Goal: Information Seeking & Learning: Compare options

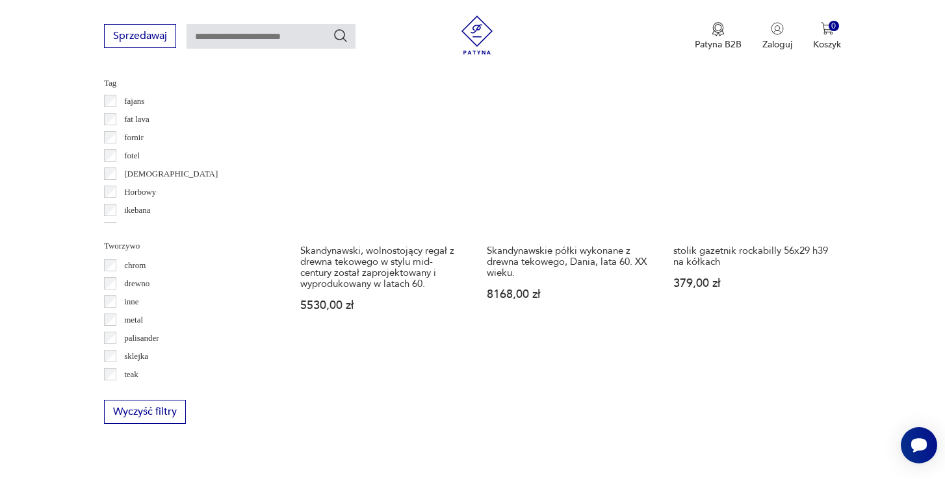
scroll to position [1439, 0]
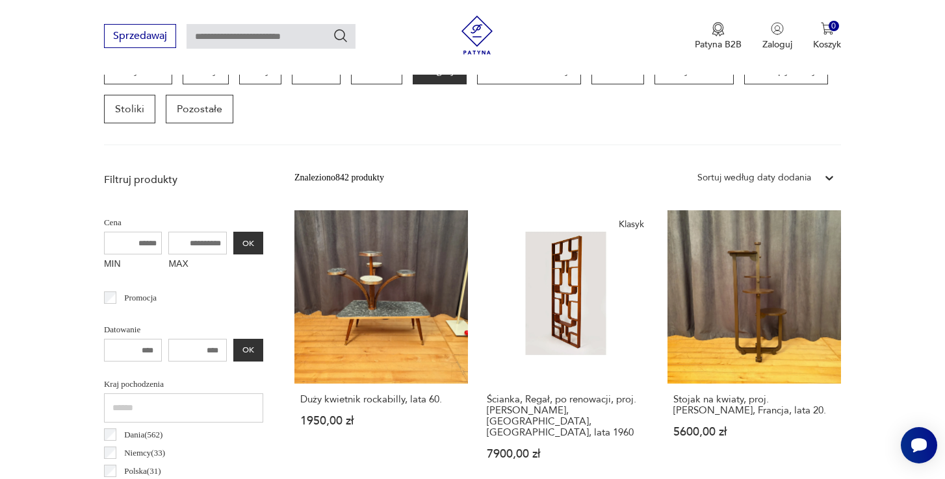
scroll to position [377, 0]
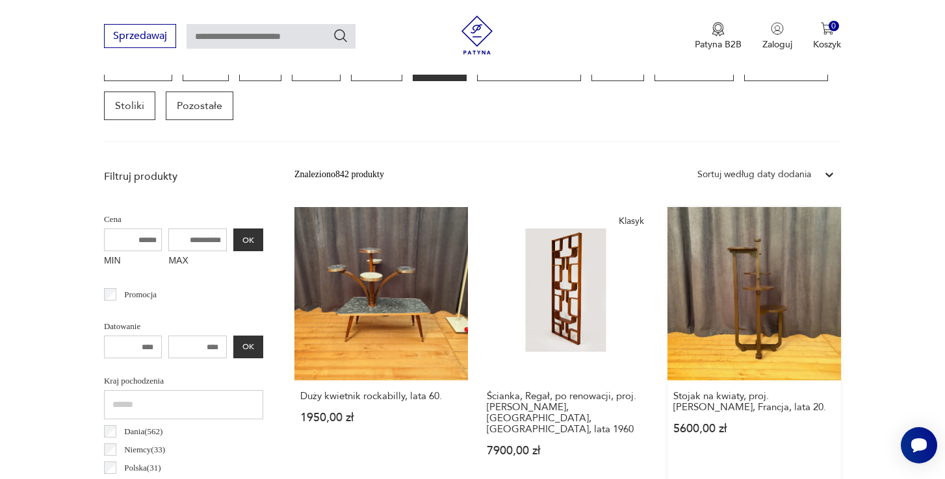
click at [667, 284] on link "Stojak na kwiaty, proj. André Groulta, Francja, lata 20. 5600,00 zł" at bounding box center [753, 344] width 173 height 275
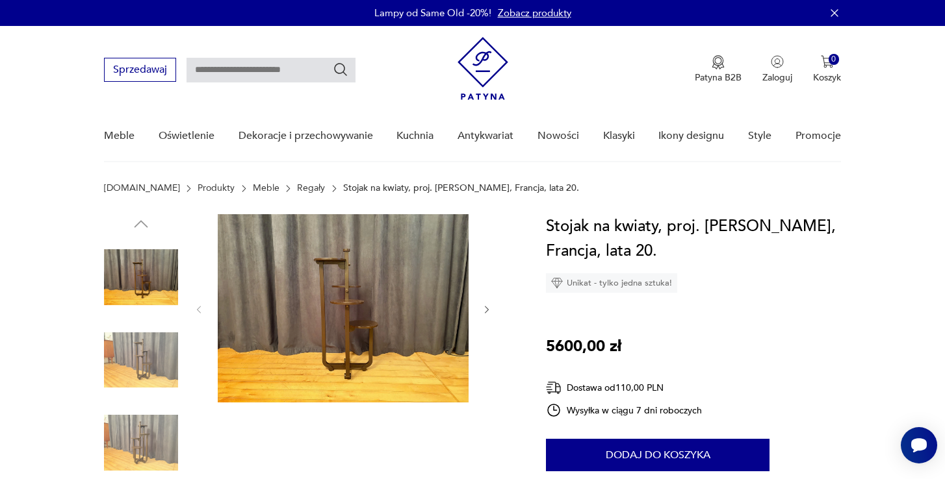
click at [488, 310] on icon "button" at bounding box center [487, 310] width 4 height 8
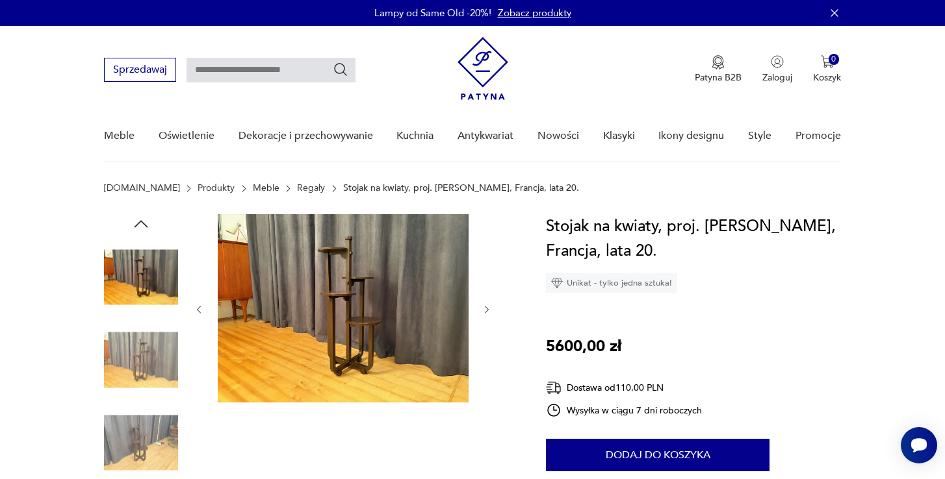
click at [488, 310] on icon "button" at bounding box center [487, 310] width 4 height 8
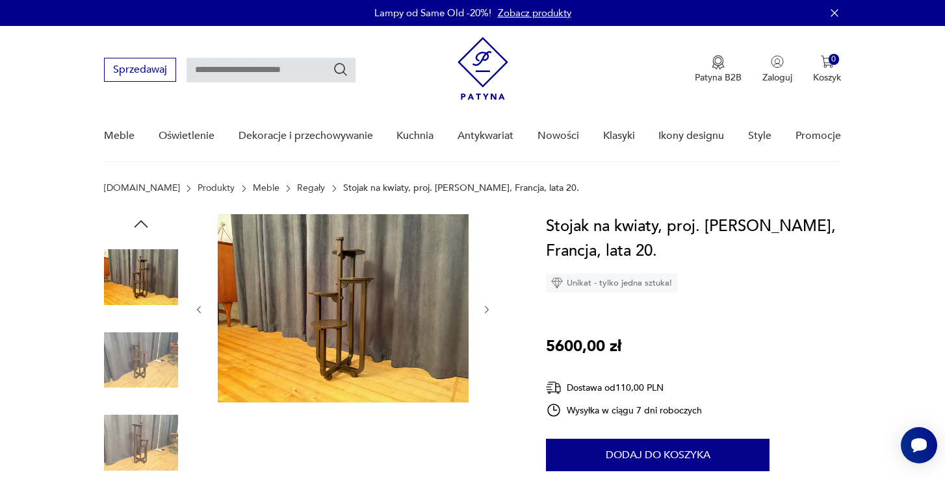
click at [488, 310] on icon "button" at bounding box center [487, 310] width 4 height 8
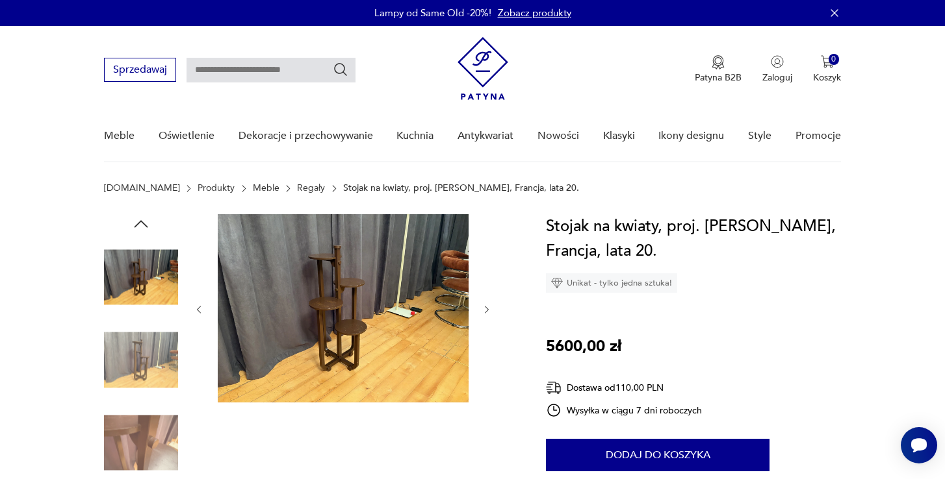
click at [488, 310] on icon "button" at bounding box center [487, 310] width 4 height 8
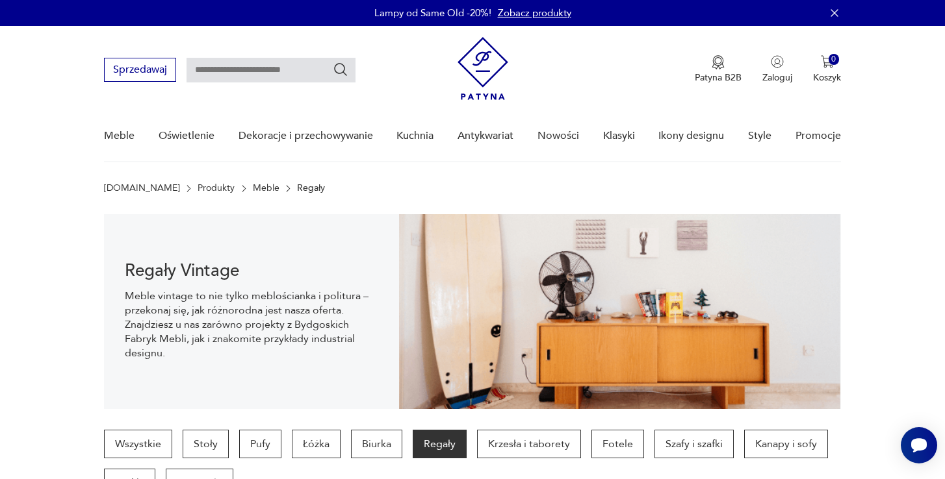
click at [218, 73] on input "text" at bounding box center [270, 70] width 169 height 25
type input "*********"
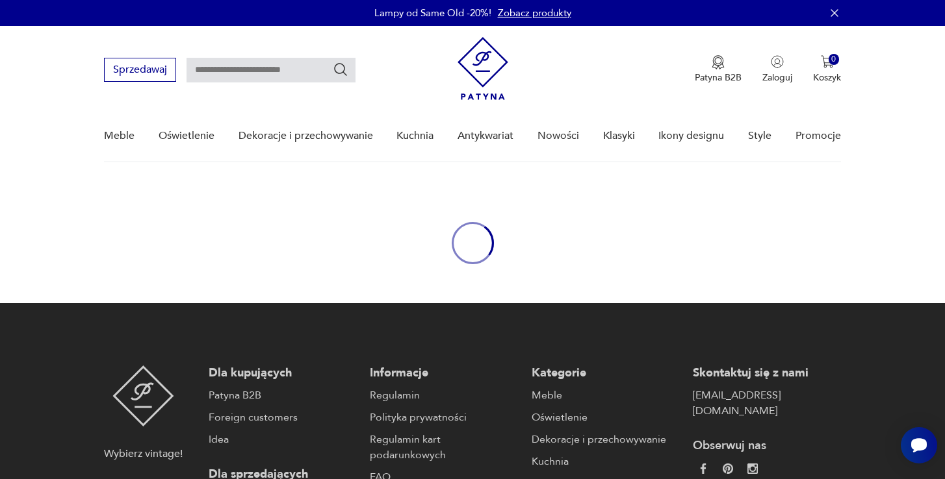
type input "*********"
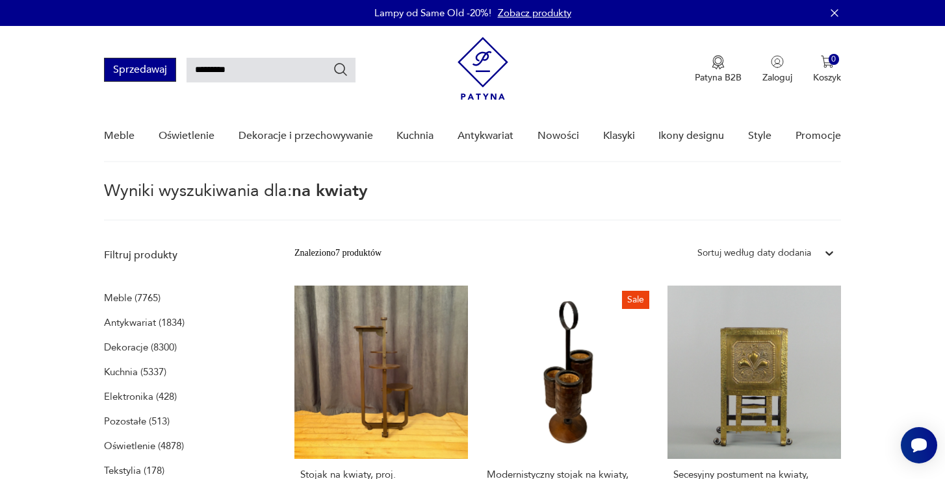
drag, startPoint x: 242, startPoint y: 68, endPoint x: 170, endPoint y: 68, distance: 71.5
click at [170, 68] on div "Sprzedawaj *********" at bounding box center [229, 70] width 251 height 24
type input "********"
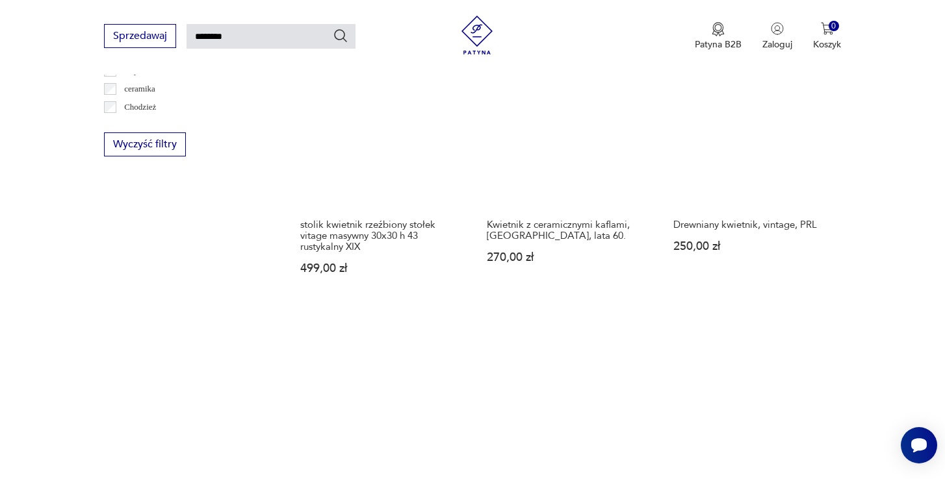
scroll to position [964, 0]
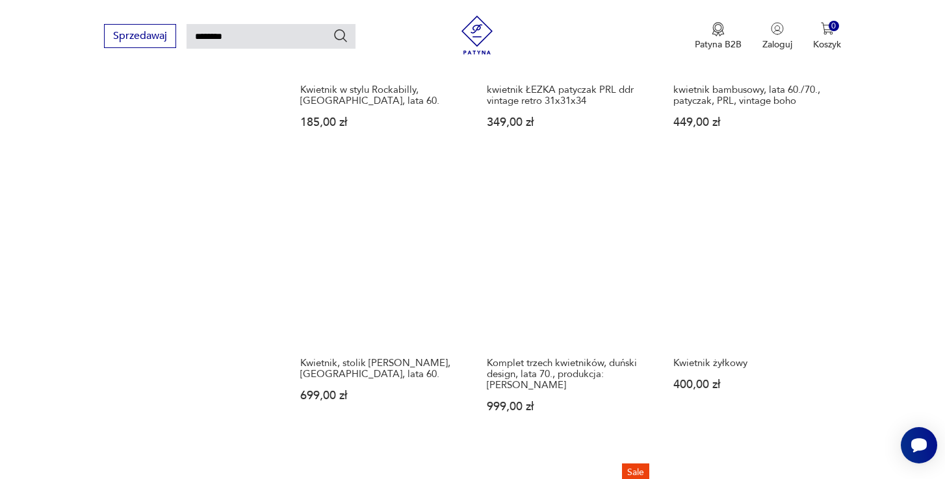
scroll to position [982, 0]
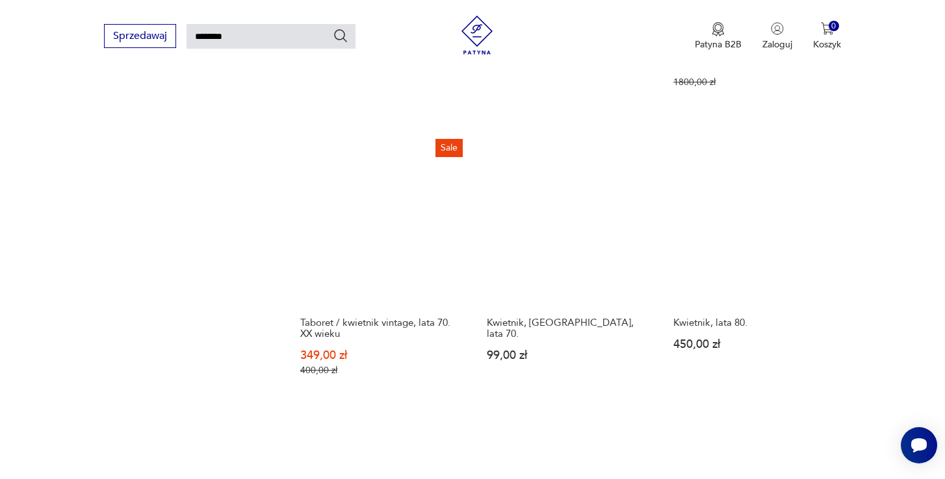
scroll to position [1082, 0]
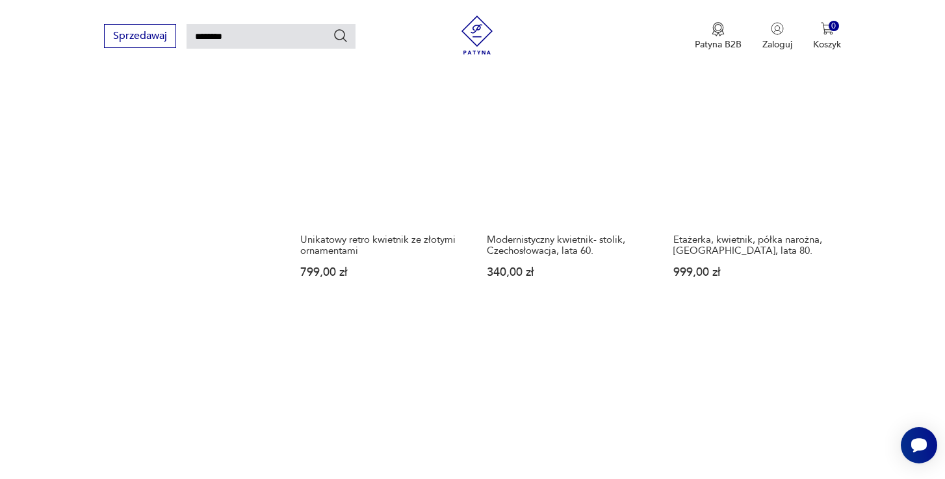
scroll to position [1080, 0]
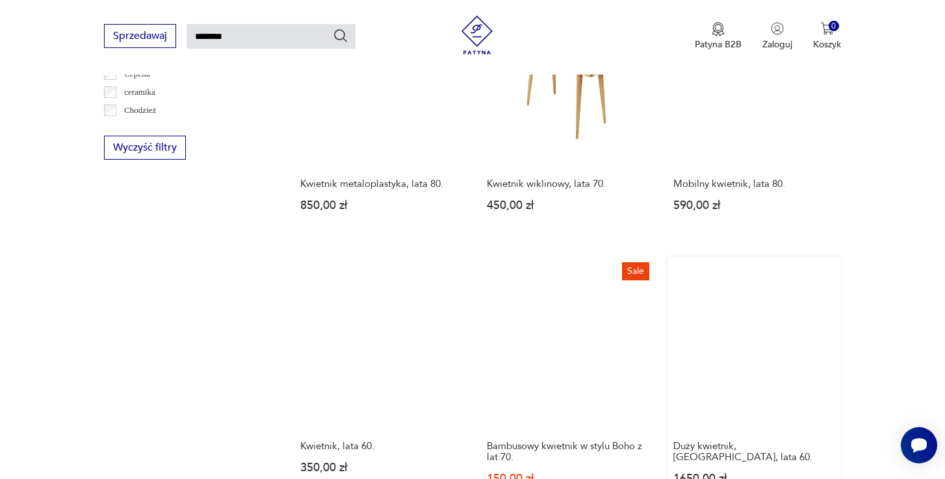
scroll to position [838, 0]
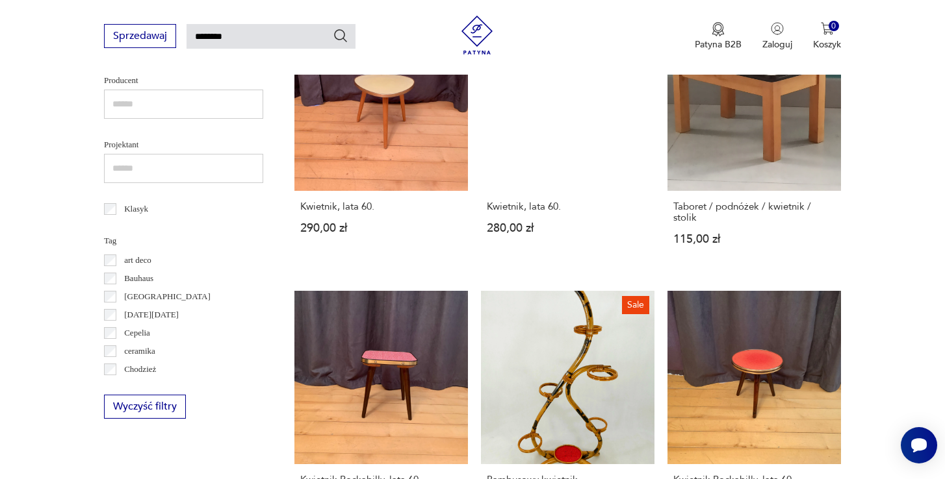
scroll to position [520, 0]
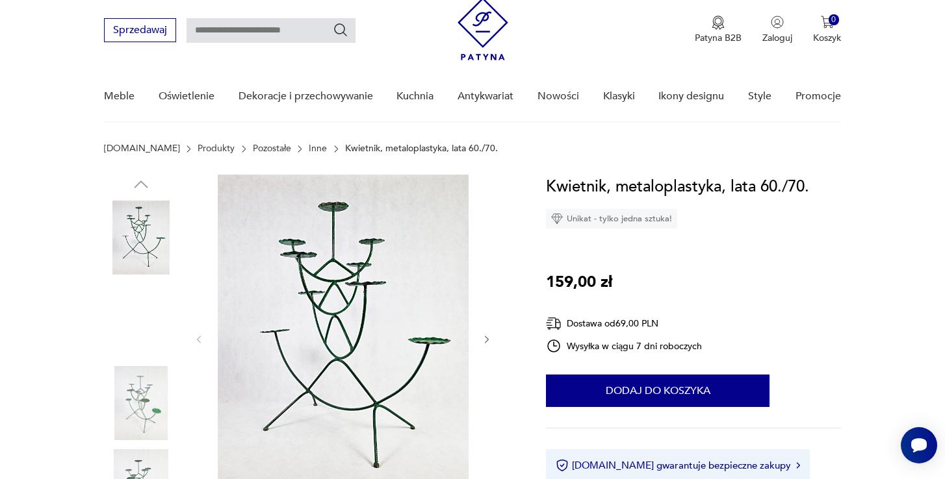
scroll to position [44, 0]
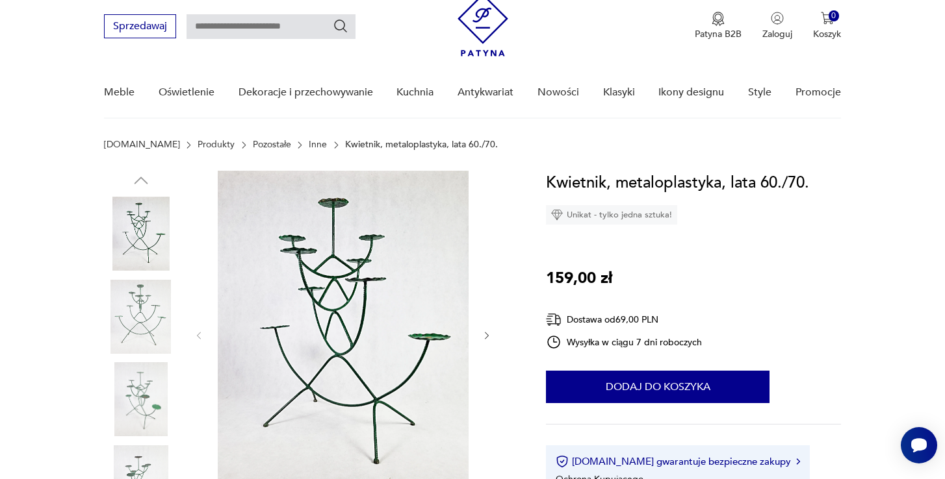
click at [483, 333] on icon "button" at bounding box center [486, 336] width 11 height 11
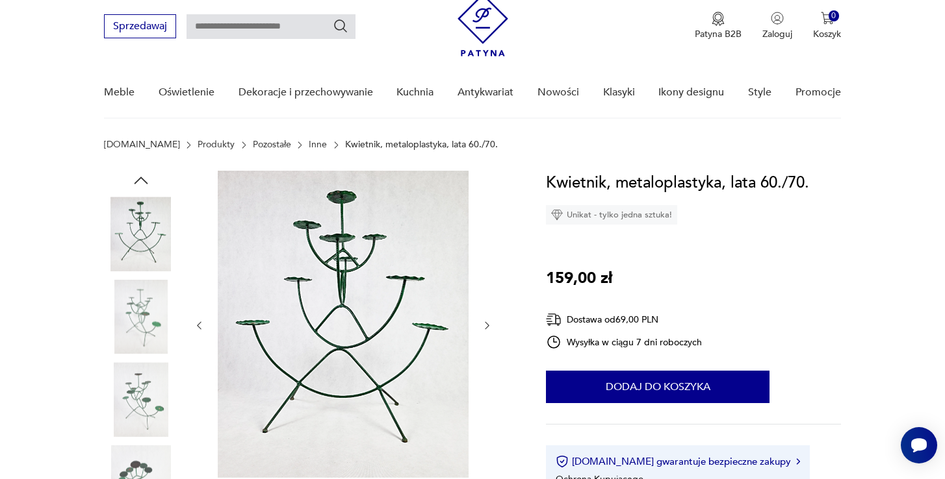
click at [483, 333] on div at bounding box center [343, 326] width 299 height 310
click at [485, 325] on icon "button" at bounding box center [486, 325] width 11 height 11
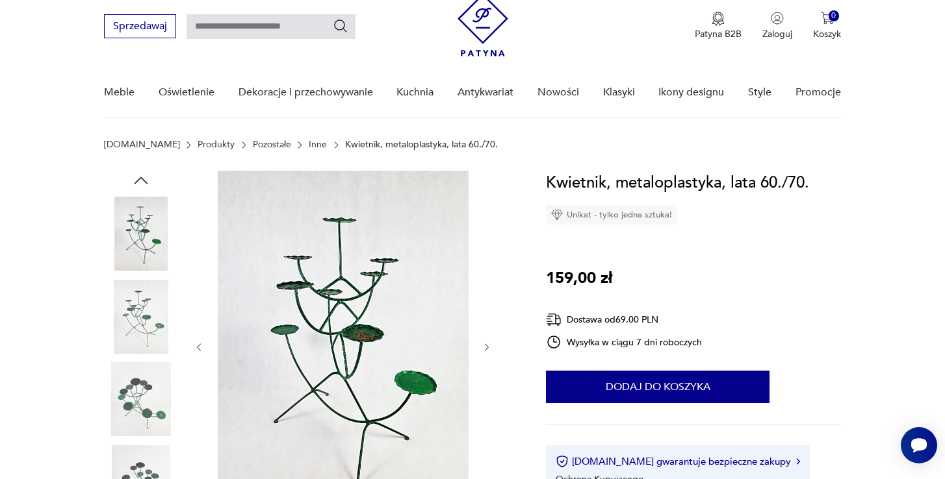
click at [485, 325] on div at bounding box center [343, 347] width 299 height 353
click at [488, 346] on icon "button" at bounding box center [486, 347] width 11 height 11
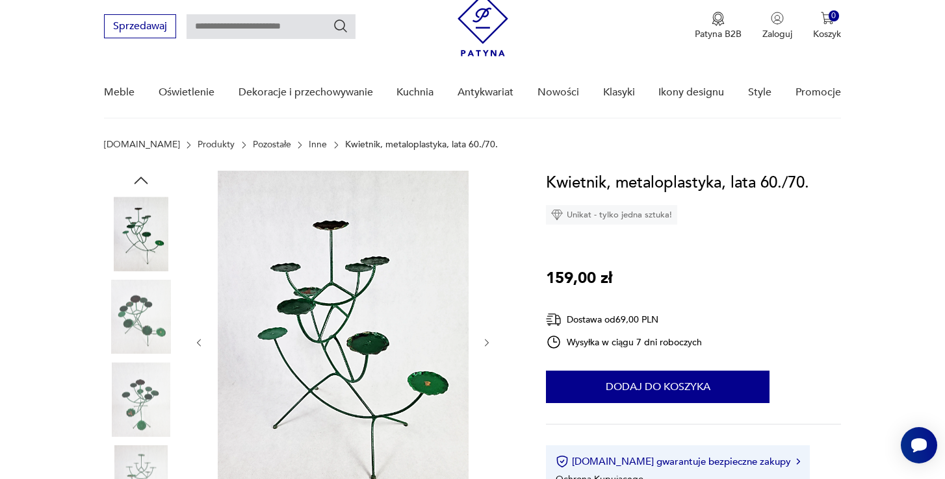
click at [488, 346] on icon "button" at bounding box center [486, 343] width 11 height 11
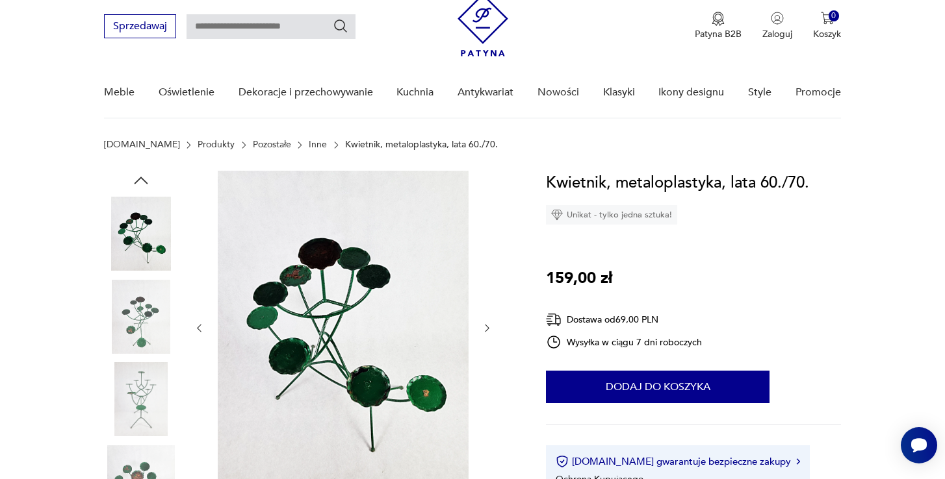
click at [488, 346] on div at bounding box center [343, 328] width 299 height 315
click at [486, 335] on button "button" at bounding box center [486, 328] width 11 height 13
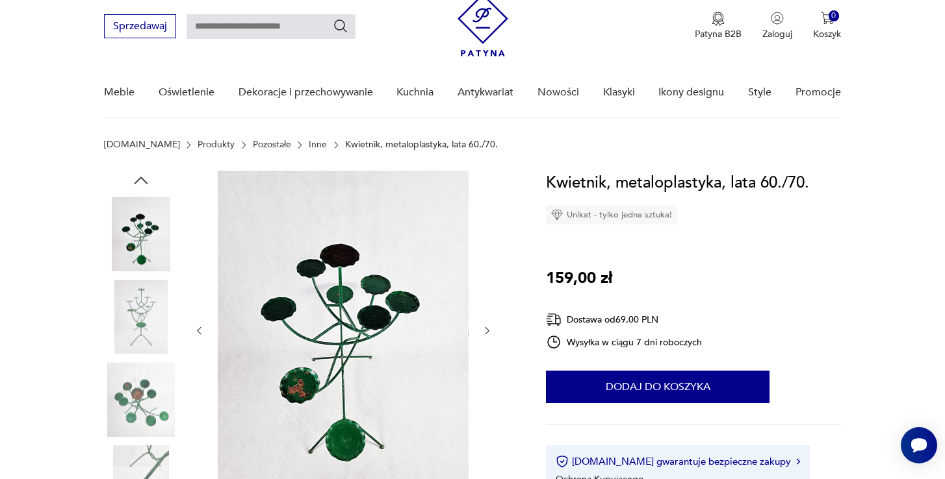
click at [487, 329] on icon "button" at bounding box center [487, 331] width 4 height 8
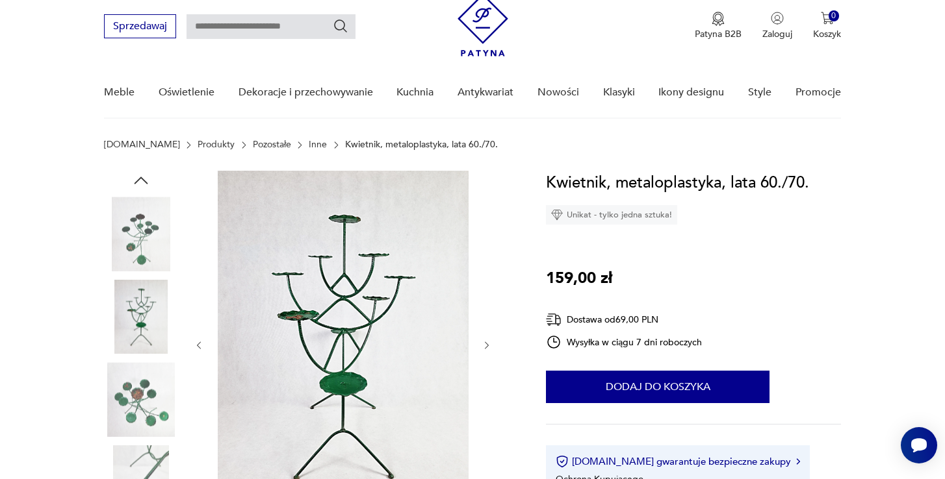
click at [487, 329] on div at bounding box center [343, 345] width 299 height 349
click at [487, 349] on icon "button" at bounding box center [486, 345] width 11 height 11
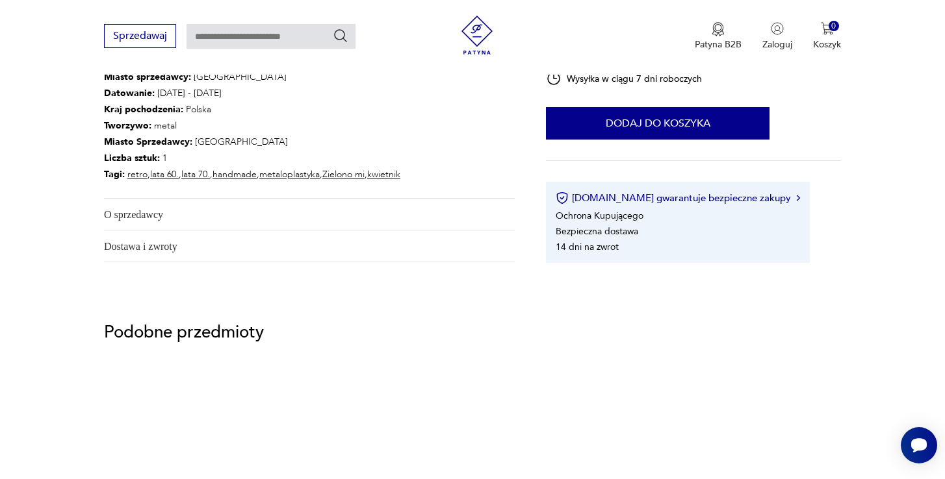
scroll to position [871, 0]
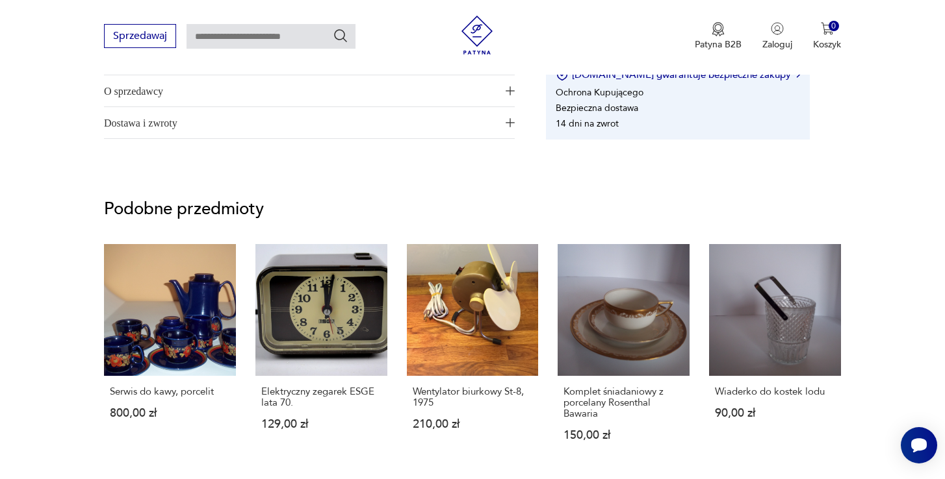
type input "********"
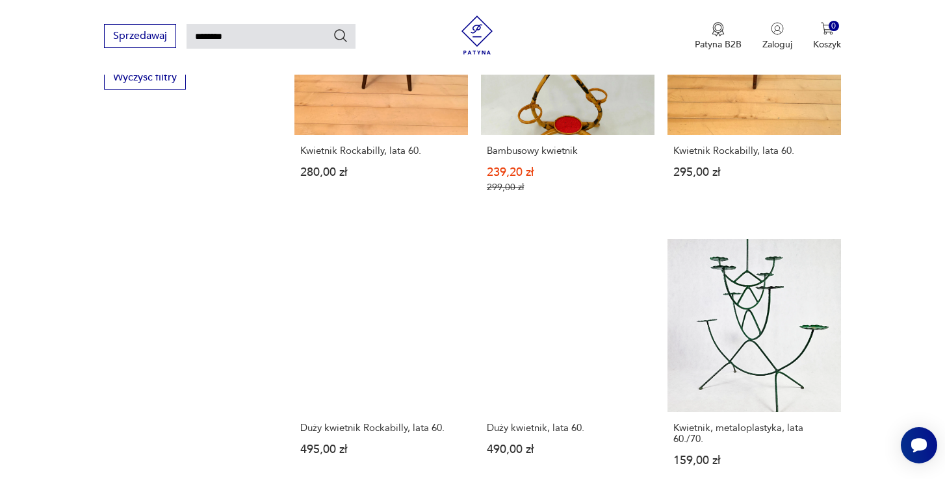
scroll to position [982, 0]
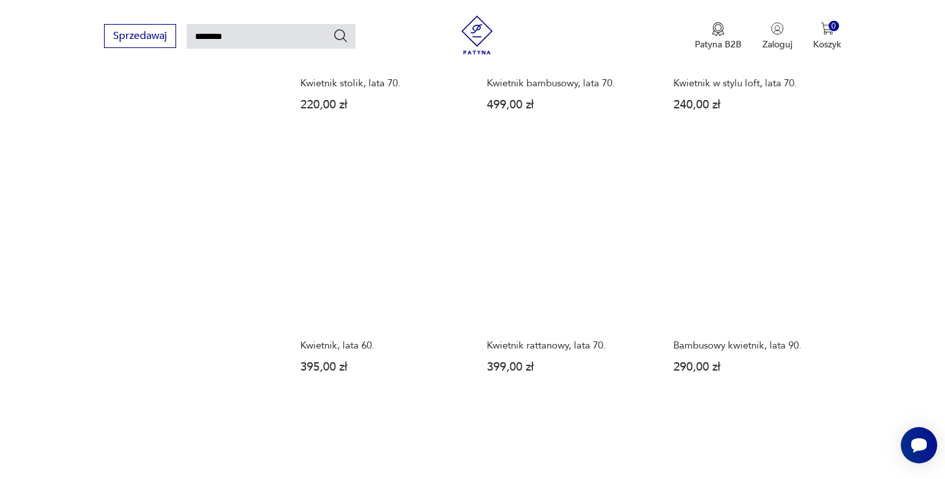
scroll to position [955, 0]
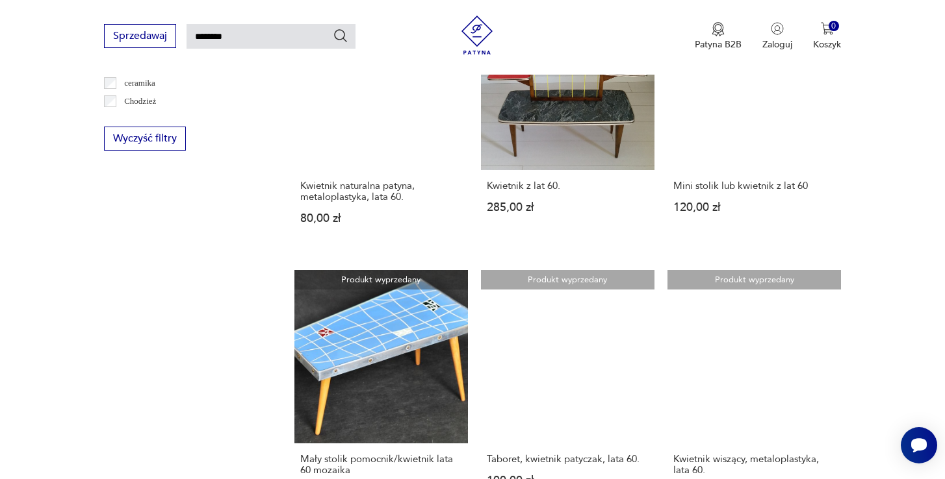
scroll to position [871, 0]
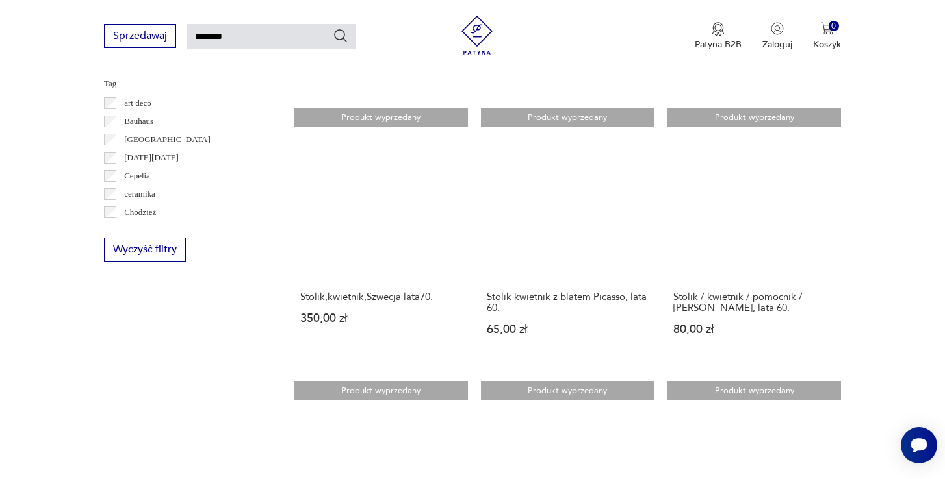
scroll to position [892, 0]
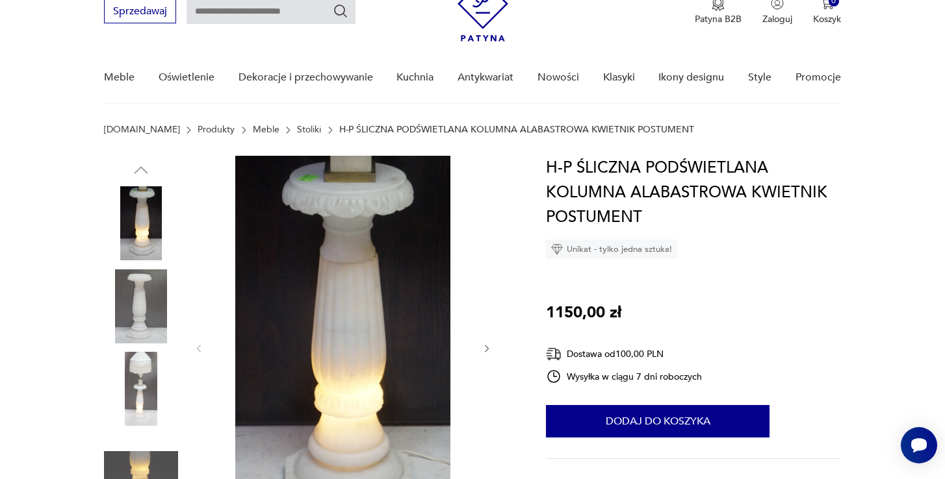
scroll to position [66, 0]
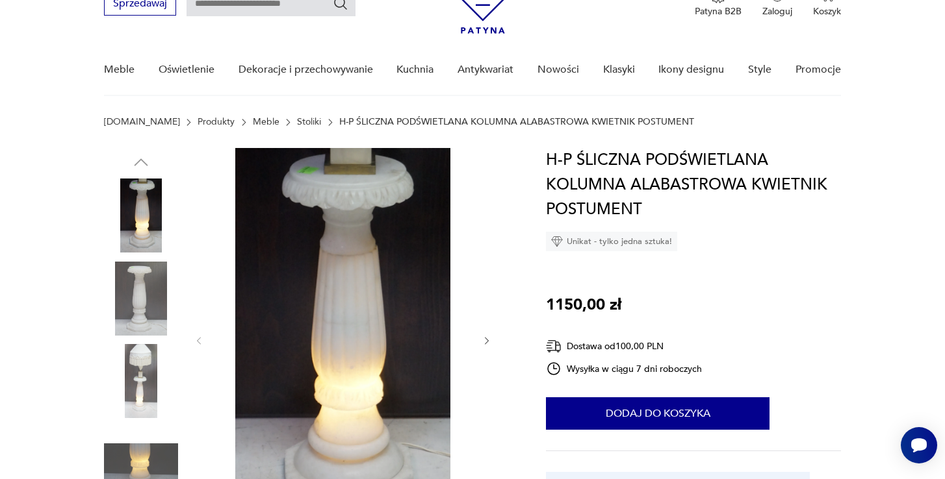
click at [487, 336] on icon "button" at bounding box center [486, 341] width 11 height 11
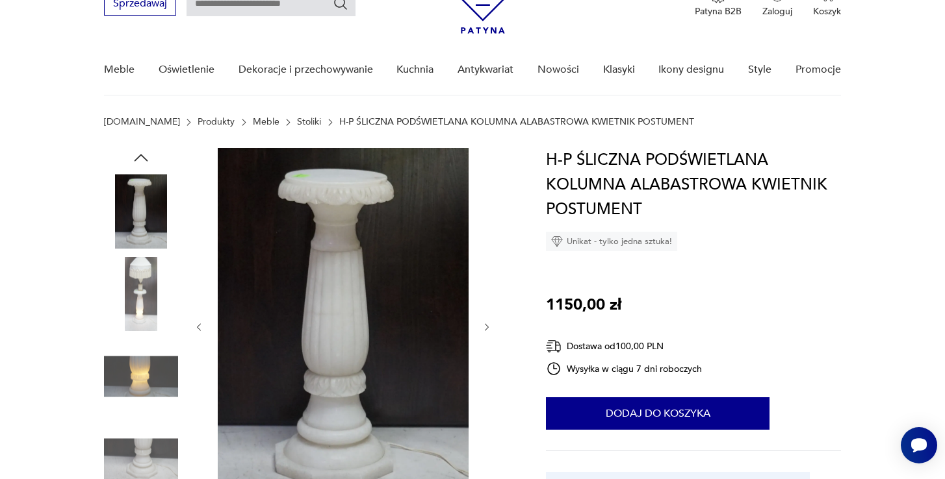
click at [487, 336] on div at bounding box center [343, 327] width 299 height 359
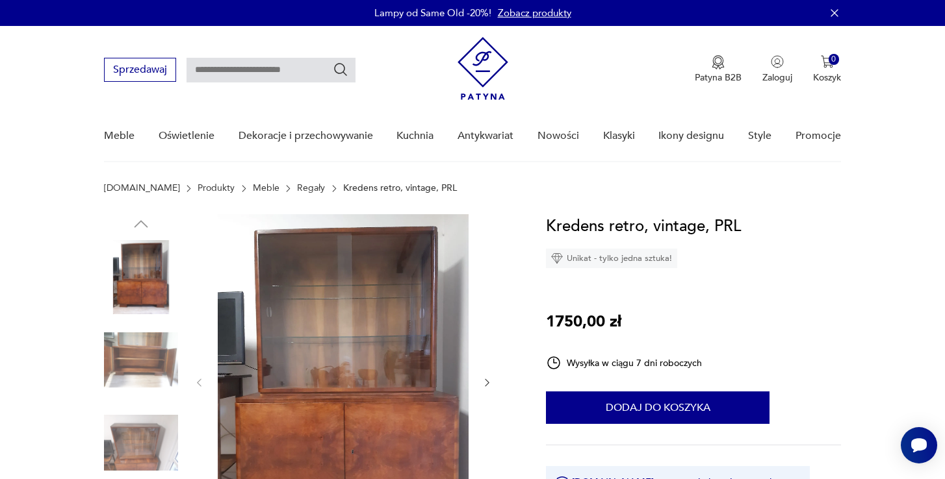
click at [297, 192] on link "Regały" at bounding box center [311, 188] width 28 height 10
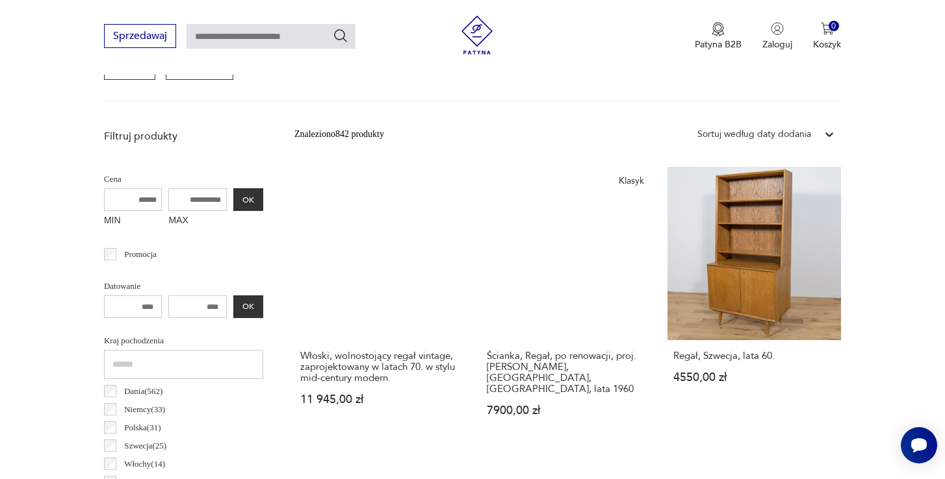
scroll to position [419, 0]
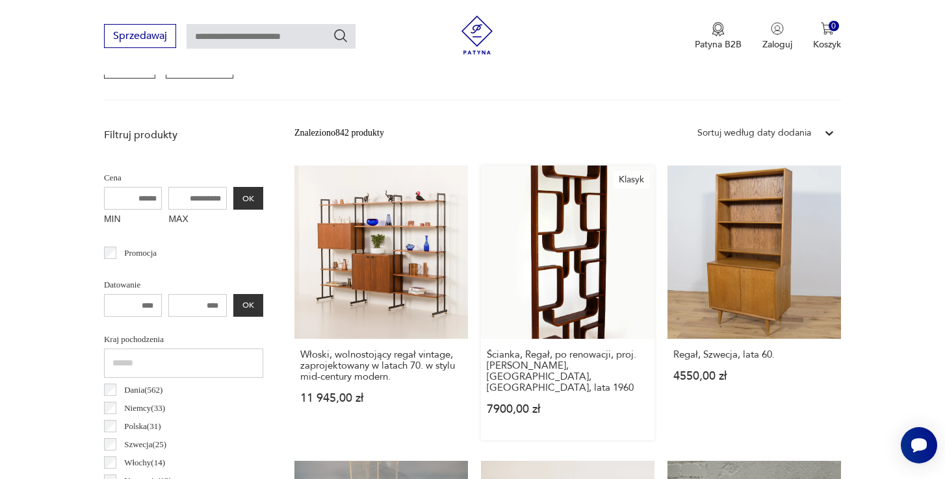
click at [506, 247] on link "Klasyk Ścianka, Regał, po renowacji, proj. Ludvik Volak, Holesov, Czechy, lata …" at bounding box center [567, 303] width 173 height 275
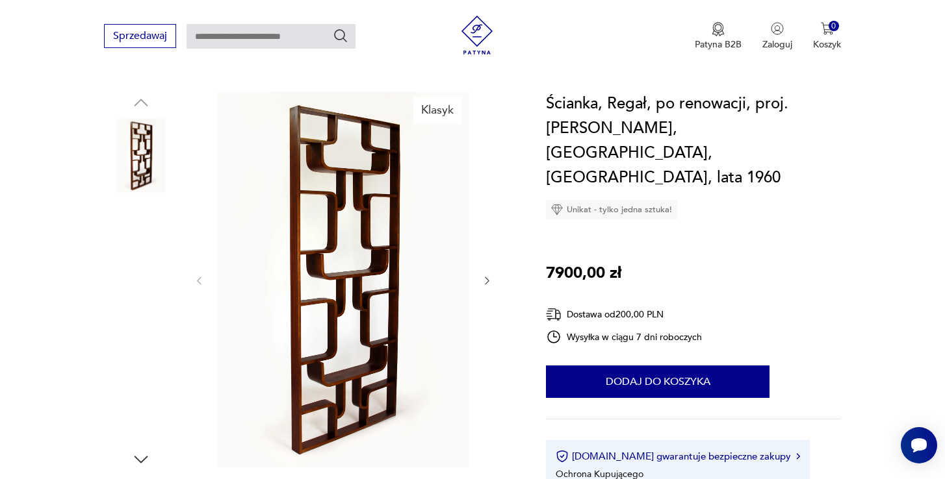
scroll to position [125, 0]
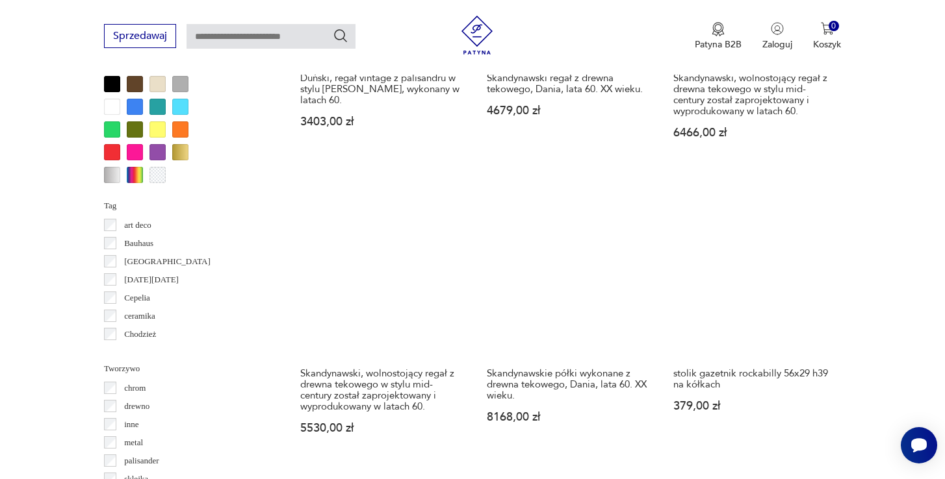
scroll to position [1305, 0]
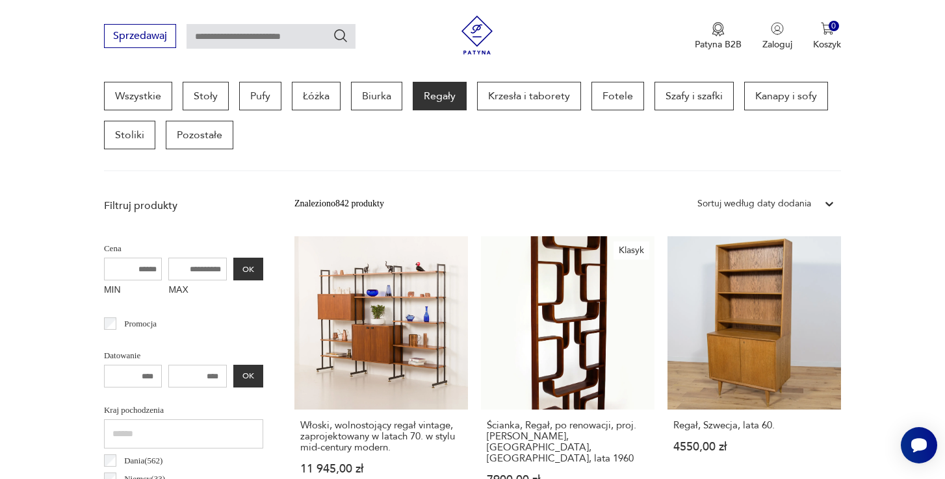
scroll to position [346, 0]
